Goal: Information Seeking & Learning: Learn about a topic

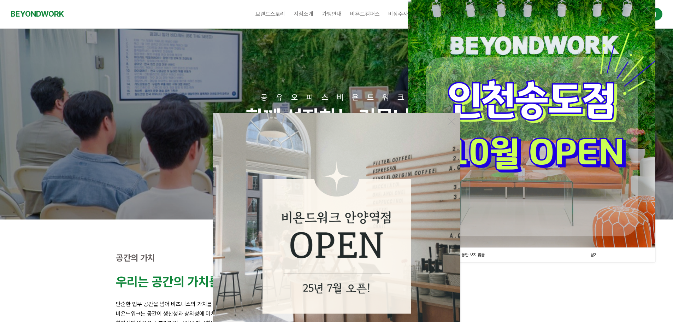
click at [476, 257] on link "1일 동안 보지 않음" at bounding box center [470, 255] width 124 height 14
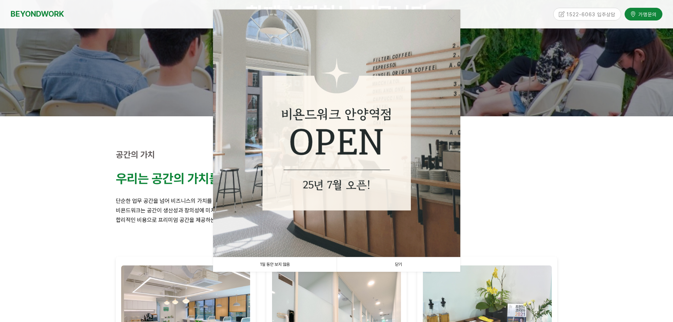
scroll to position [106, 0]
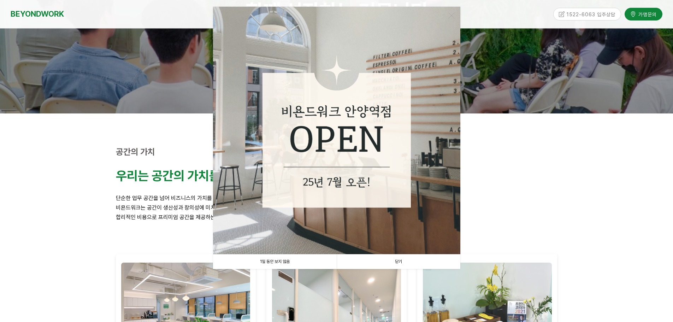
click at [277, 262] on link "1일 동안 보지 않음" at bounding box center [275, 261] width 124 height 14
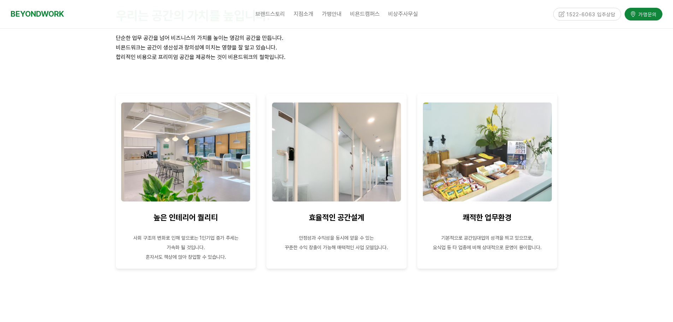
scroll to position [0, 0]
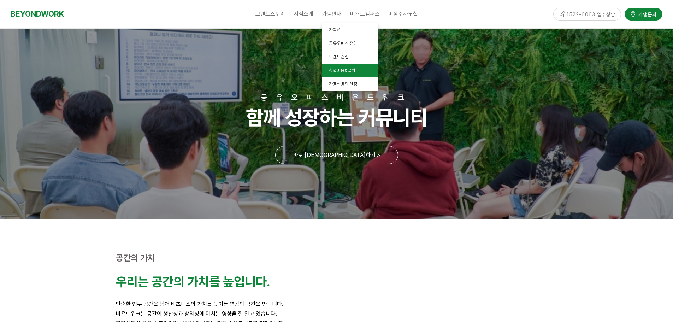
click at [337, 72] on span "창업비용&절차" at bounding box center [342, 70] width 27 height 5
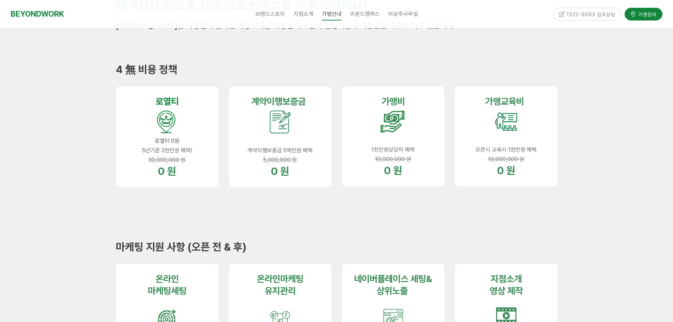
scroll to position [212, 0]
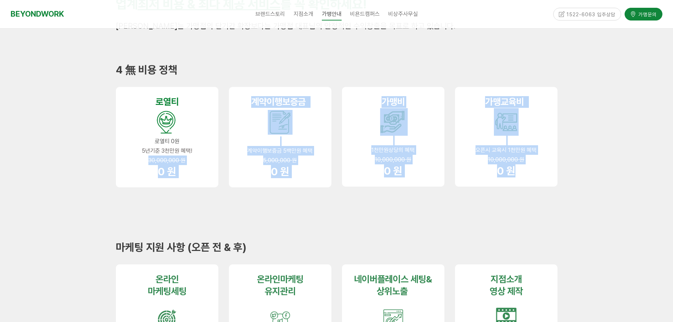
drag, startPoint x: 517, startPoint y: 169, endPoint x: 148, endPoint y: 159, distance: 369.4
click at [148, 159] on div "로열 티 로열티 0원 5년기준 3천만원 혜택! 30,000,000 원 0 원 계약이행 보증금 계약이행보증금 5백만원 혜택 5,000,000 원…" at bounding box center [337, 148] width 452 height 133
click at [273, 167] on strong "0 원" at bounding box center [280, 171] width 18 height 13
click at [267, 158] on span "5,000,000 원" at bounding box center [280, 160] width 34 height 7
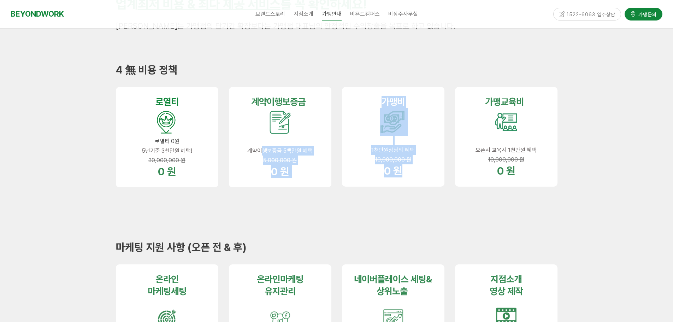
drag, startPoint x: 263, startPoint y: 151, endPoint x: 415, endPoint y: 196, distance: 159.1
click at [410, 196] on div "로열 티 로열티 0원 5년기준 3천만원 혜택! 30,000,000 원 0 원 계약이행 보증금 계약이행보증금 5백만원 혜택 5,000,000 원…" at bounding box center [337, 148] width 452 height 133
click at [417, 196] on div at bounding box center [393, 202] width 113 height 21
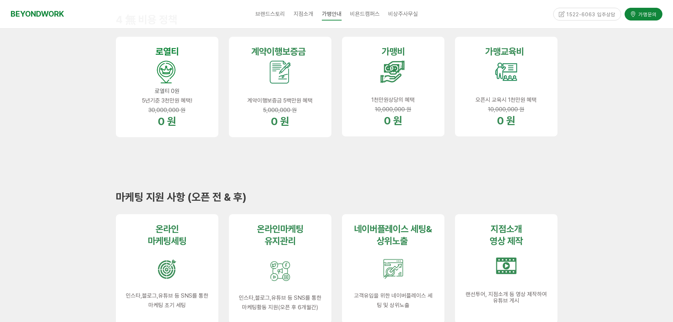
scroll to position [353, 0]
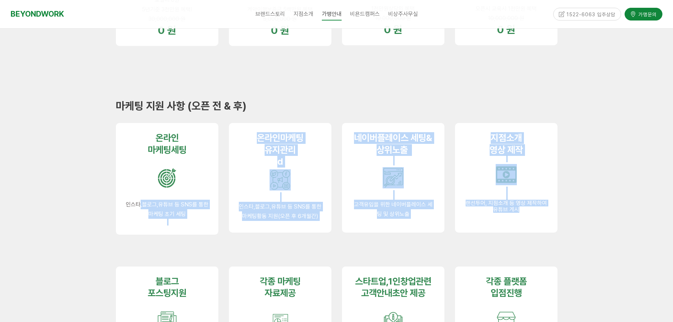
drag, startPoint x: 141, startPoint y: 206, endPoint x: 531, endPoint y: 222, distance: 390.4
click at [531, 222] on div "온라인 마케팅세 팅 인스타,블로그,유튜브 등 SNS를 통한 마케팅 초기 세팅 온라인마케팅 유지관리 d 인스타,블로그,유튜브 등 SNS를 통한 …" at bounding box center [337, 189] width 452 height 143
click at [528, 222] on div "지점소개 영상 제작 랜선투어, 지점소개 등 영상 제작하여 유튜브 게시" at bounding box center [506, 178] width 102 height 110
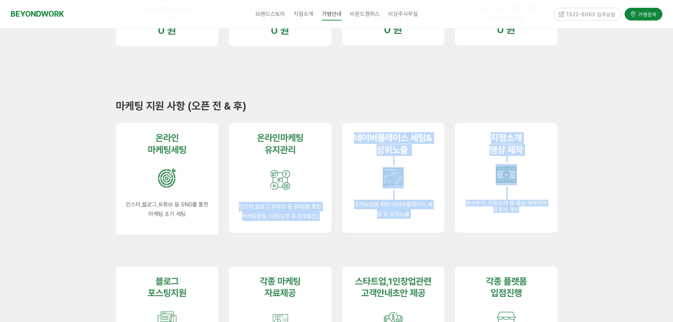
drag, startPoint x: 532, startPoint y: 217, endPoint x: 308, endPoint y: 213, distance: 224.1
click at [295, 213] on div "온라인 마케팅세 팅 인스타,블로그,유튜브 등 SNS를 통한 마케팅 초기 세팅 온라인마케팅 유지관리 d 인스타,블로그,유튜브 등 SNS를 통한 …" at bounding box center [337, 189] width 452 height 143
click at [308, 213] on span "인스타,블로그,유튜브 등 SNS를 통한 마케팅활동 지원(오픈 후 6개월간)" at bounding box center [280, 211] width 83 height 16
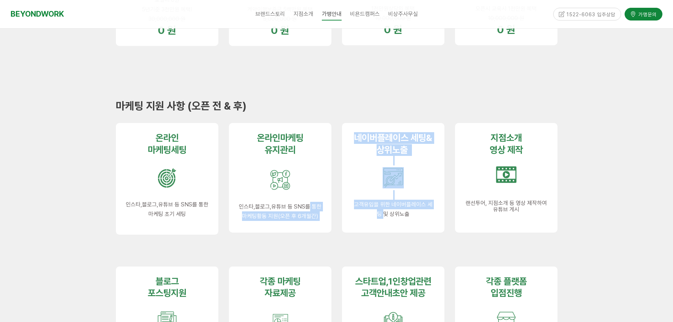
drag, startPoint x: 310, startPoint y: 211, endPoint x: 379, endPoint y: 223, distance: 70.6
click at [379, 223] on div "온라인 마케팅세 팅 인스타,블로그,유튜브 등 SNS를 통한 마케팅 초기 세팅 온라인마케팅 유지관리 d 인스타,블로그,유튜브 등 SNS를 통한 …" at bounding box center [337, 189] width 452 height 143
click at [380, 222] on div "네이버플레이스 세팅&상위노출 고객유입을 위한 네이버플레이스 세팅 및 상위노출" at bounding box center [393, 178] width 102 height 110
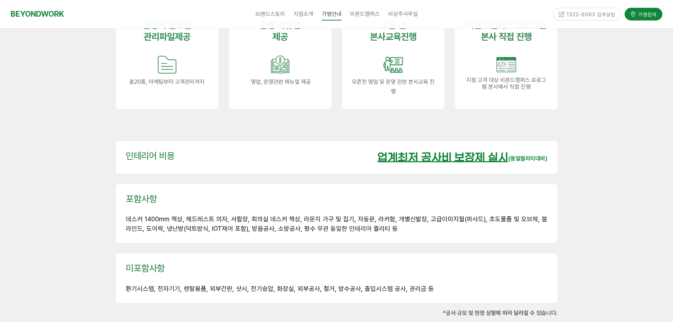
scroll to position [954, 0]
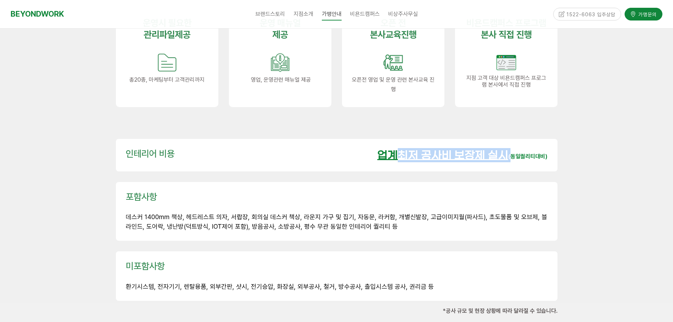
drag, startPoint x: 391, startPoint y: 140, endPoint x: 512, endPoint y: 146, distance: 120.6
click at [512, 148] on div "업계최저 공사비 보장제 실시 (동일퀄리티대비)" at bounding box center [462, 155] width 170 height 14
drag, startPoint x: 510, startPoint y: 145, endPoint x: 375, endPoint y: 142, distance: 134.7
click at [377, 148] on div "업계최저 공사비 보장제 실시 (동일퀄리티대비)" at bounding box center [462, 155] width 170 height 14
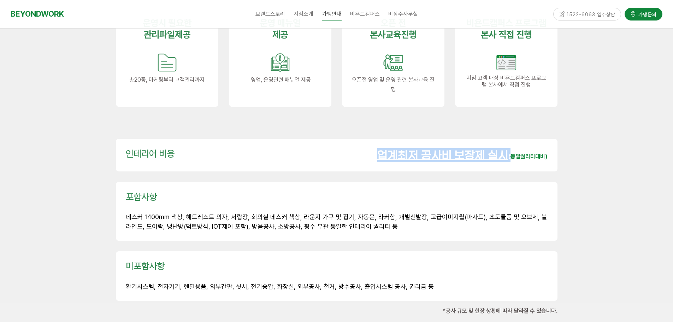
click at [377, 149] on u "업계최저 공사비 보장제 실시" at bounding box center [442, 155] width 131 height 12
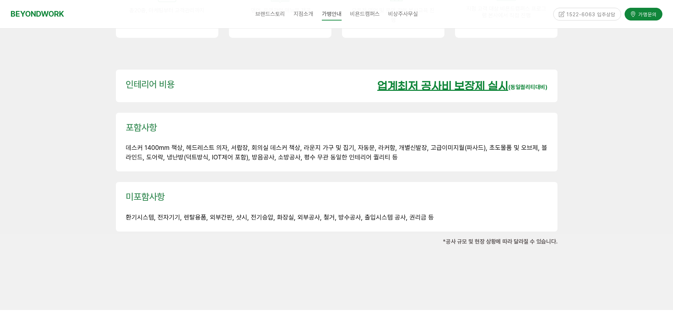
scroll to position [1025, 0]
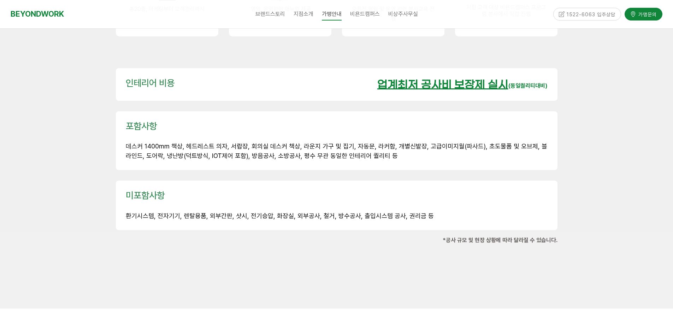
drag, startPoint x: 375, startPoint y: 134, endPoint x: 416, endPoint y: 149, distance: 44.0
click at [416, 150] on div "포함사항 데스커 1400mm 책상, 헤드레스트 의자, 서랍장, 회의실 데스커 책상, 라운지 가구 및 집기, 자동문, 라커함, 개별신발장, 고급…" at bounding box center [337, 140] width 442 height 59
click at [416, 149] on div "포함사항 데스커 1400mm 책상, 헤드레스트 의자, 서랍장, 회의실 데스커 책상, 라운지 가구 및 집기, 자동문, 라커함, 개별신발장, 고급…" at bounding box center [337, 140] width 442 height 59
drag, startPoint x: 402, startPoint y: 143, endPoint x: 379, endPoint y: 135, distance: 24.6
click at [379, 142] on p "데스커 1400mm 책상, 헤드레스트 의자, 서랍장, 회의실 데스커 책상, 라운지 가구 및 집기, 자동문, 라커함, 개별신발장, 고급이미지월(…" at bounding box center [337, 151] width 422 height 19
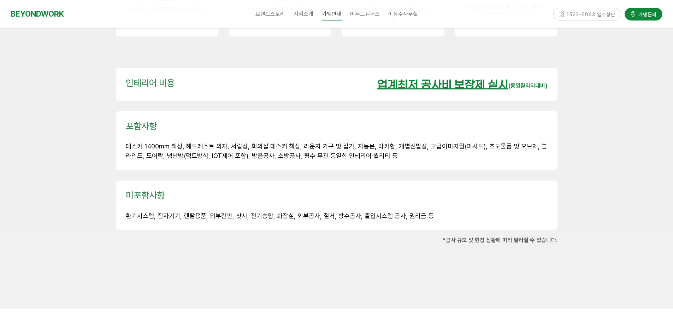
click at [379, 142] on p "데스커 1400mm 책상, 헤드레스트 의자, 서랍장, 회의실 데스커 책상, 라운지 가구 및 집기, 자동문, 라커함, 개별신발장, 고급이미지월(…" at bounding box center [337, 151] width 422 height 19
drag, startPoint x: 414, startPoint y: 152, endPoint x: 424, endPoint y: 154, distance: 10.1
click at [424, 154] on div "포함사항 데스커 1400mm 책상, 헤드레스트 의자, 서랍장, 회의실 데스커 책상, 라운지 가구 및 집기, 자동문, 라커함, 개별신발장, 고급…" at bounding box center [337, 140] width 442 height 59
click at [426, 153] on div "포함사항 데스커 1400mm 책상, 헤드레스트 의자, 서랍장, 회의실 데스커 책상, 라운지 가구 및 집기, 자동문, 라커함, 개별신발장, 고급…" at bounding box center [337, 140] width 442 height 59
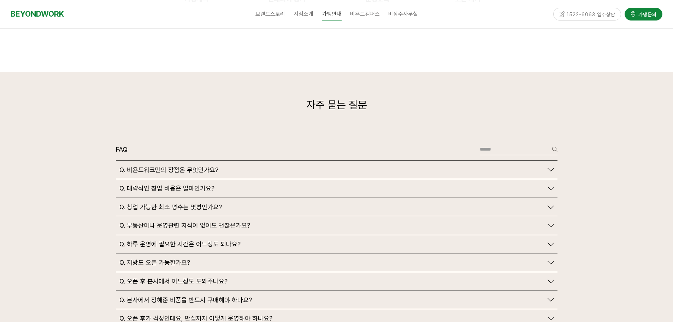
scroll to position [1590, 0]
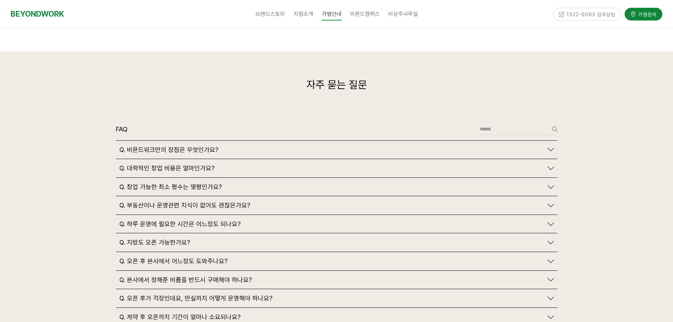
click at [184, 164] on span "Q. 대략적인 창업 비용은 얼마인가요?" at bounding box center [166, 168] width 95 height 8
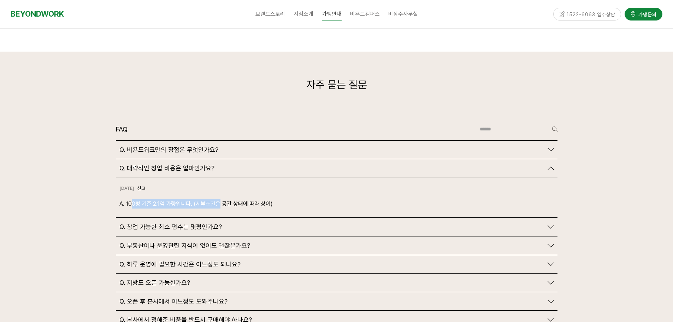
drag, startPoint x: 131, startPoint y: 188, endPoint x: 220, endPoint y: 194, distance: 89.2
click at [220, 194] on div "2024-10-18 신고 신고 A. 100평 기준 2.1억 가량입니다. (세부조건은 공간 상태에 따라 상이)" at bounding box center [337, 198] width 442 height 40
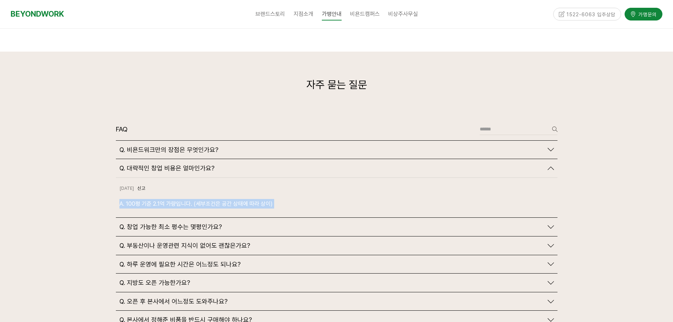
click at [253, 194] on div "2024-10-18 신고 신고 A. 100평 기준 2.1억 가량입니다. (세부조건은 공간 상태에 따라 상이)" at bounding box center [337, 198] width 442 height 40
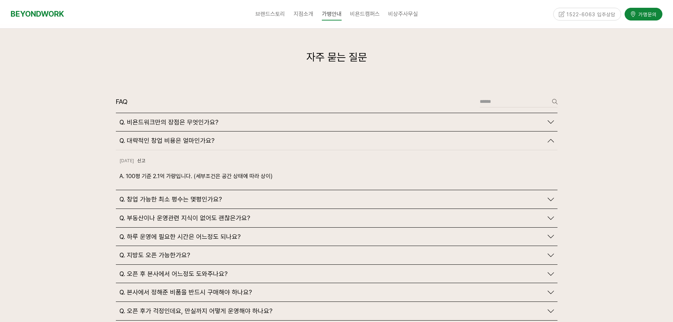
scroll to position [1696, 0]
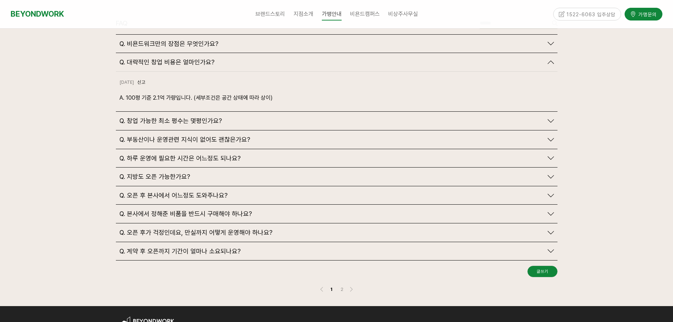
click at [220, 112] on div "Q. 창업 가능한 최소 평수는 몇평인가요?" at bounding box center [337, 121] width 442 height 18
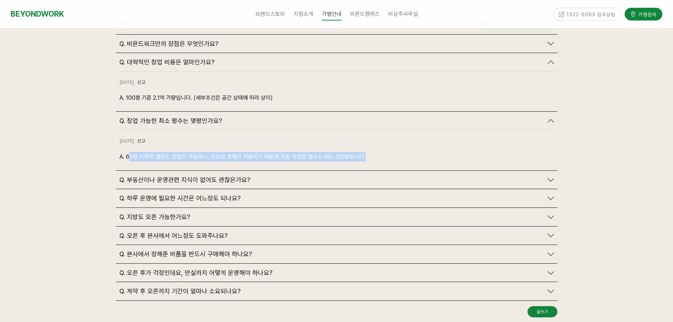
drag, startPoint x: 130, startPoint y: 141, endPoint x: 364, endPoint y: 149, distance: 234.0
click at [364, 149] on div "2024-10-18 신고 신고 A. 60평 이하의 경우도 창업이 가능하나, 규모의 경제가 적용되기 때문에 가장 적절한 평수는 80~120평입니…" at bounding box center [337, 150] width 442 height 40
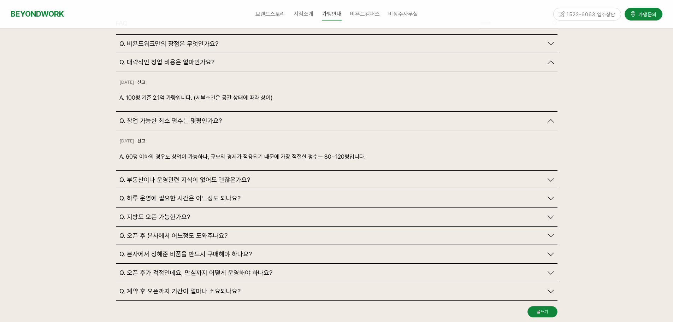
click at [332, 152] on p "A. 60평 이하의 경우도 창업이 가능하나, 규모의 경제가 적용되기 때문에 가장 적절한 평수는 80~120평입니다." at bounding box center [336, 157] width 435 height 10
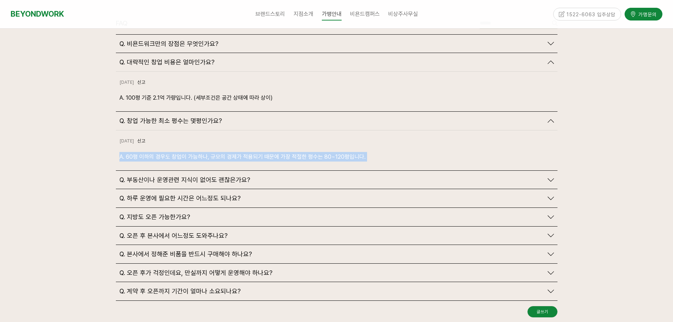
click at [332, 152] on p "A. 60평 이하의 경우도 창업이 가능하나, 규모의 경제가 적용되기 때문에 가장 적절한 평수는 80~120평입니다." at bounding box center [336, 157] width 435 height 10
click at [278, 152] on p "A. 60평 이하의 경우도 창업이 가능하나, 규모의 경제가 적용되기 때문에 가장 적절한 평수는 80~120평입니다." at bounding box center [336, 157] width 435 height 10
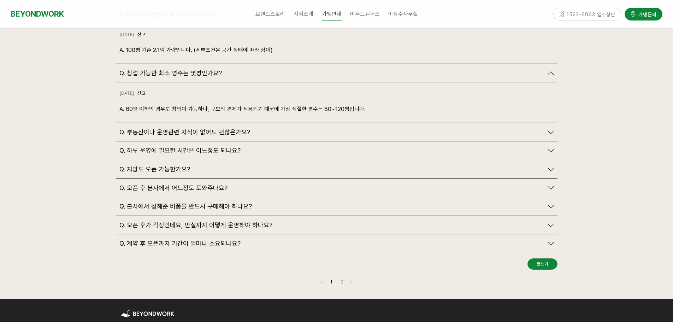
scroll to position [1731, 0]
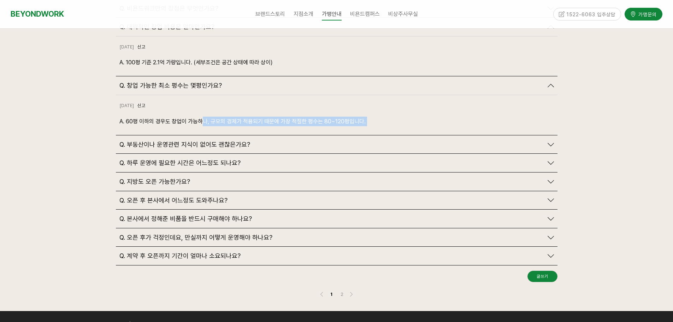
drag, startPoint x: 313, startPoint y: 123, endPoint x: 326, endPoint y: 123, distance: 12.7
click at [326, 123] on div "Q. 비욘드워크만의 장점은 무엇인가요? 2024-10-18 신고 신고" at bounding box center [337, 132] width 442 height 267
click at [330, 111] on div "2024-10-18 신고 신고 A. 60평 이하의 경우도 창업이 가능하나, 규모의 경제가 적용되기 때문에 가장 적절한 평수는 80~120평입니…" at bounding box center [337, 115] width 442 height 40
drag, startPoint x: 172, startPoint y: 105, endPoint x: 377, endPoint y: 110, distance: 205.4
click at [368, 111] on div "2024-10-18 신고 신고 A. 60평 이하의 경우도 창업이 가능하나, 규모의 경제가 적용되기 때문에 가장 적절한 평수는 80~120평입니…" at bounding box center [337, 115] width 442 height 40
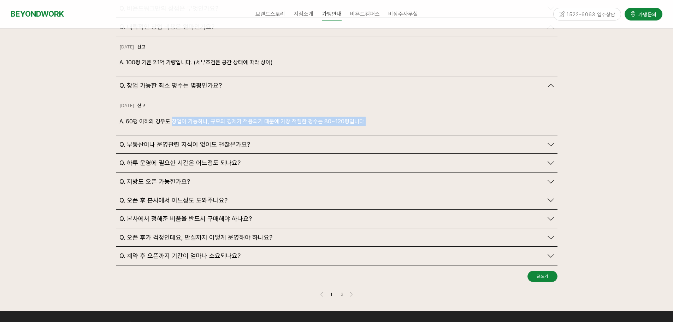
click at [374, 117] on p "A. 60평 이하의 경우도 창업이 가능하나, 규모의 경제가 적용되기 때문에 가장 적절한 평수는 80~120평입니다." at bounding box center [336, 122] width 435 height 10
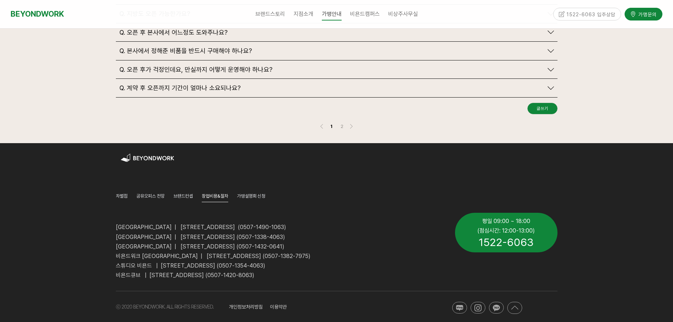
scroll to position [1933, 0]
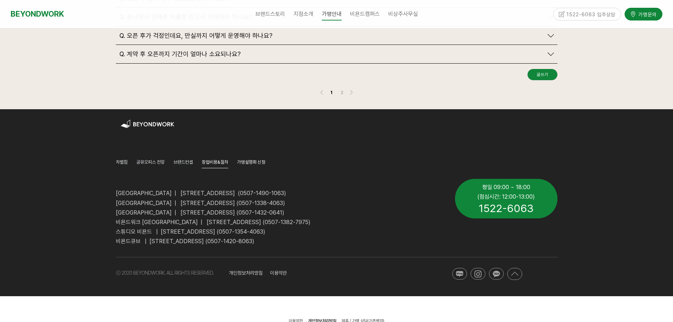
click at [249, 159] on span "가맹설명회 신청" at bounding box center [251, 161] width 28 height 5
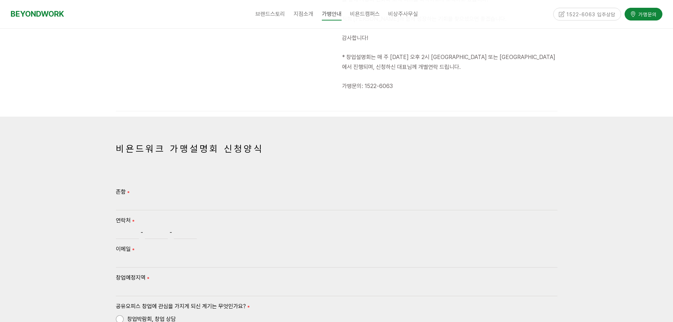
scroll to position [156, 0]
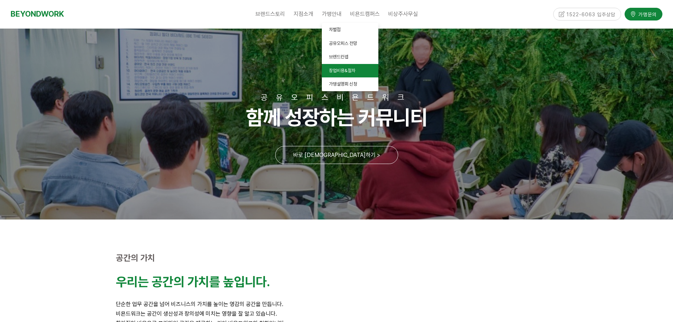
click at [350, 72] on span "창업비용&절차" at bounding box center [342, 70] width 27 height 5
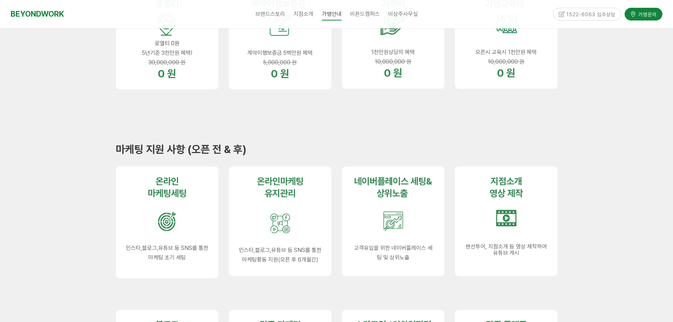
scroll to position [177, 0]
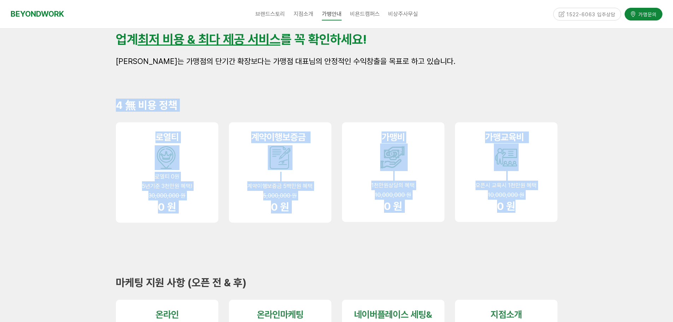
drag, startPoint x: 522, startPoint y: 205, endPoint x: 114, endPoint y: 104, distance: 419.4
click at [114, 104] on div "4 無 비용 정책" at bounding box center [337, 105] width 452 height 24
drag, startPoint x: 172, startPoint y: 110, endPoint x: 545, endPoint y: 210, distance: 385.9
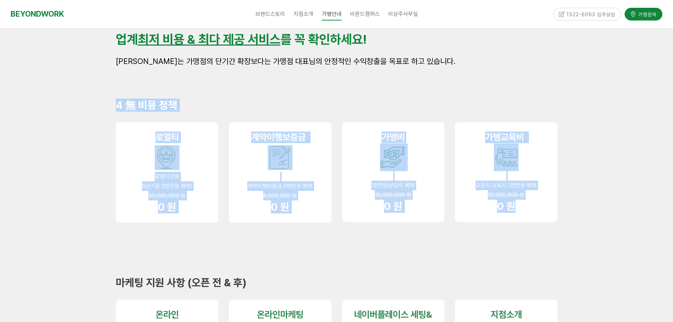
click at [545, 210] on p "0 원" at bounding box center [506, 206] width 83 height 13
drag, startPoint x: 537, startPoint y: 211, endPoint x: 114, endPoint y: 103, distance: 436.5
click at [527, 171] on p at bounding box center [506, 176] width 83 height 10
drag, startPoint x: 530, startPoint y: 196, endPoint x: 149, endPoint y: 121, distance: 388.5
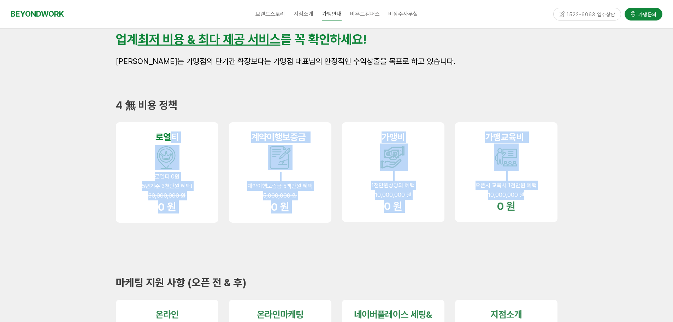
click at [149, 121] on div "로열 티 로열티 0원 5년기준 3천만원 혜택! 30,000,000 원 0 원 계약이행 보증금 계약이행보증금 5백만원 혜택 5,000,000 원…" at bounding box center [337, 183] width 452 height 133
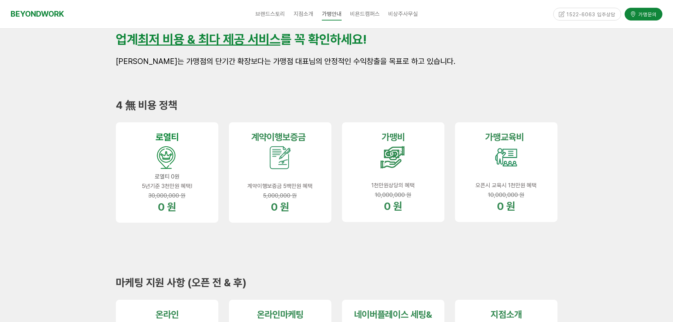
drag, startPoint x: 149, startPoint y: 122, endPoint x: 593, endPoint y: 175, distance: 447.7
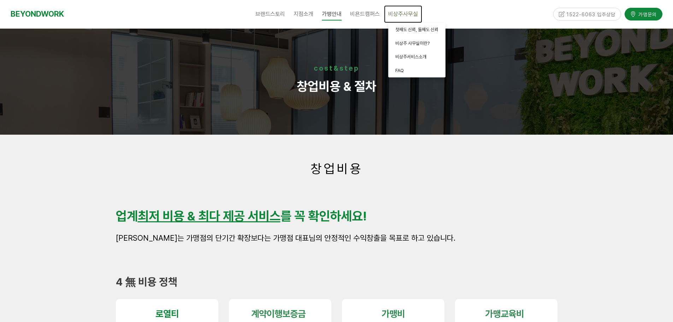
click at [401, 14] on span "비상주사무실" at bounding box center [403, 14] width 30 height 7
